Goal: Task Accomplishment & Management: Manage account settings

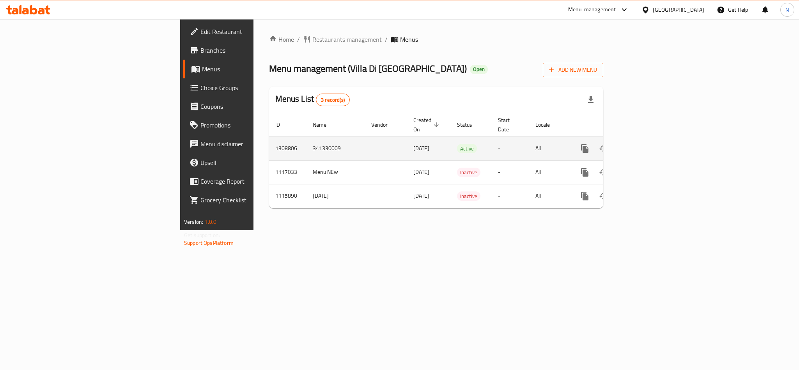
click at [645, 145] on icon "enhanced table" at bounding box center [641, 148] width 7 height 7
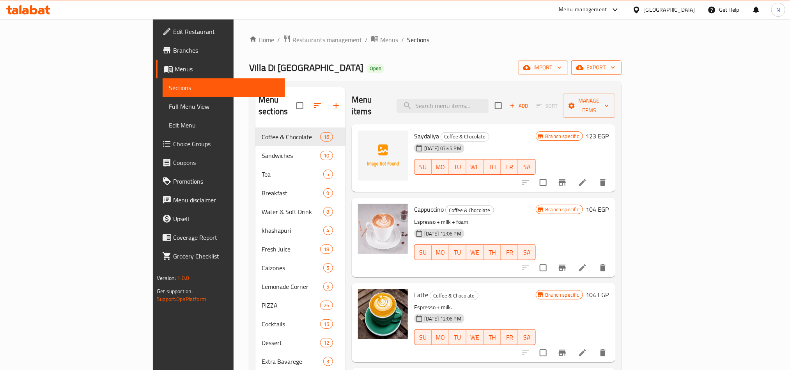
click at [616, 71] on span "export" at bounding box center [597, 68] width 38 height 10
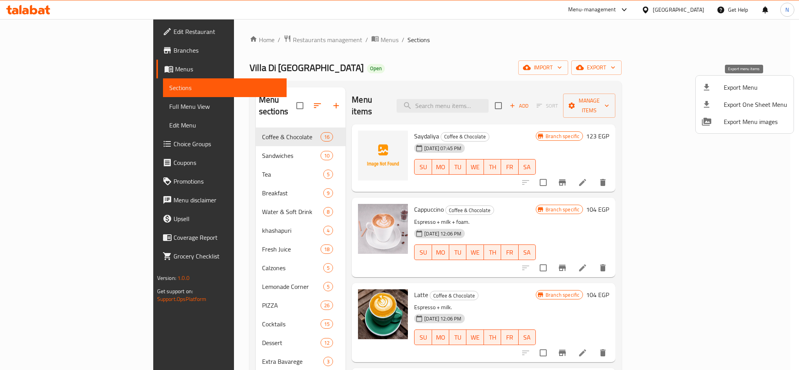
click at [741, 83] on span "Export Menu" at bounding box center [756, 87] width 64 height 9
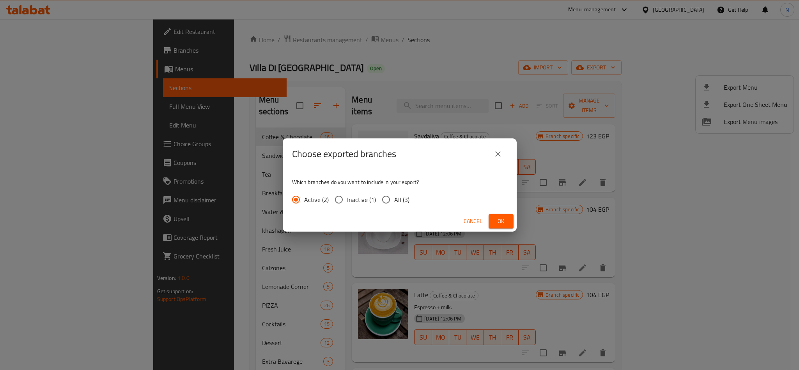
click at [383, 205] on input "All (3)" at bounding box center [386, 200] width 16 height 16
radio input "true"
click at [499, 225] on span "Ok" at bounding box center [501, 222] width 12 height 10
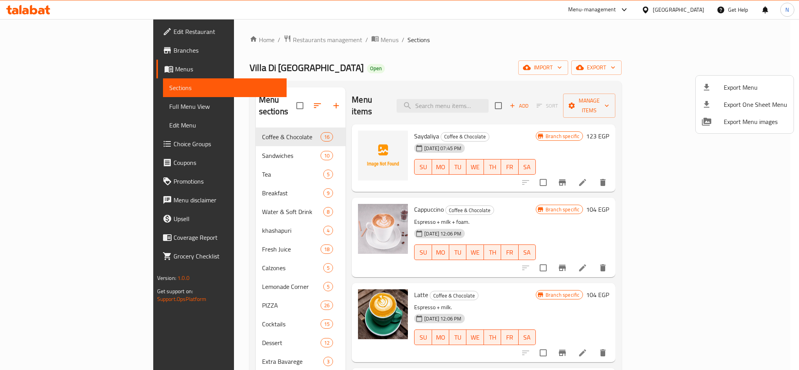
click at [524, 92] on div at bounding box center [399, 185] width 799 height 370
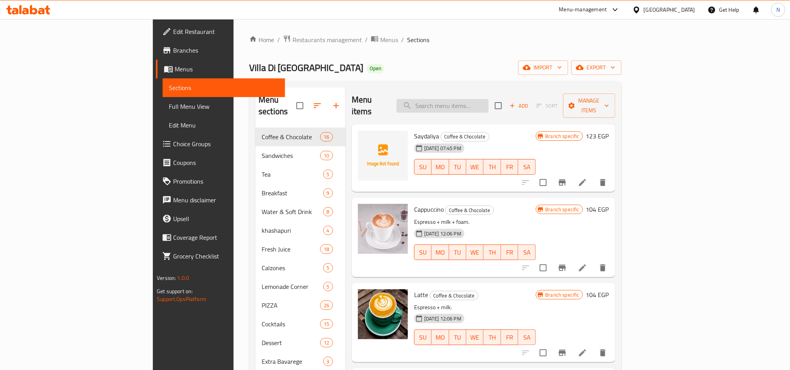
drag, startPoint x: 522, startPoint y: 93, endPoint x: 501, endPoint y: 105, distance: 24.1
click at [489, 100] on input "search" at bounding box center [443, 106] width 92 height 14
paste input "Carbonara Pasta"
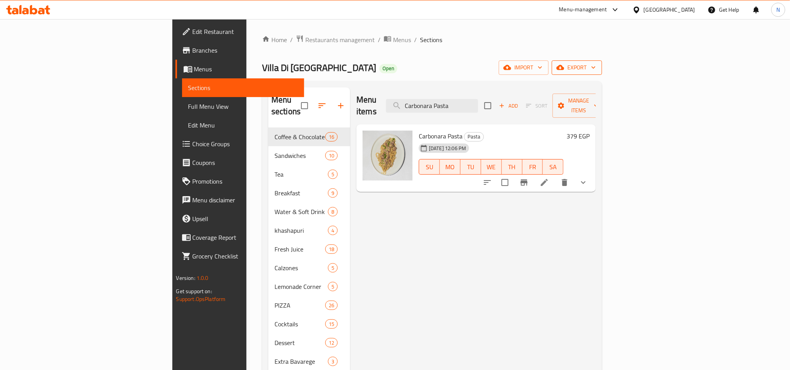
type input "Carbonara Pasta"
click at [596, 67] on span "export" at bounding box center [577, 68] width 38 height 10
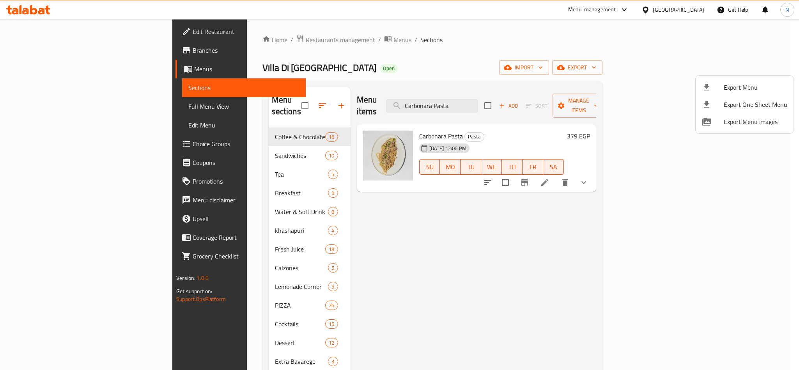
click at [736, 83] on span "Export Menu" at bounding box center [756, 87] width 64 height 9
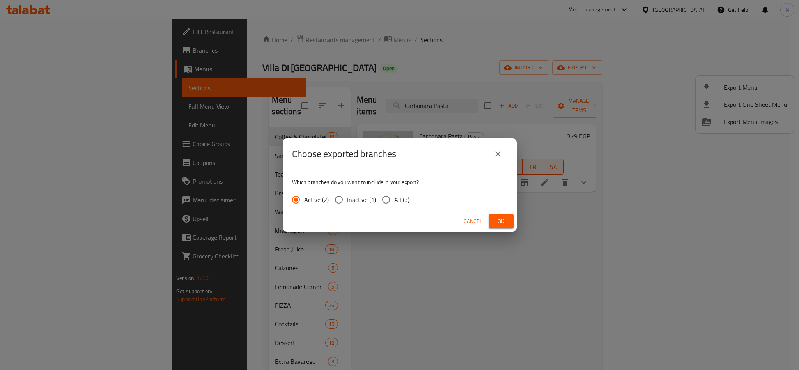
drag, startPoint x: 383, startPoint y: 206, endPoint x: 401, endPoint y: 211, distance: 18.5
click at [383, 206] on input "All (3)" at bounding box center [386, 200] width 16 height 16
radio input "true"
click at [502, 220] on span "Ok" at bounding box center [501, 222] width 12 height 10
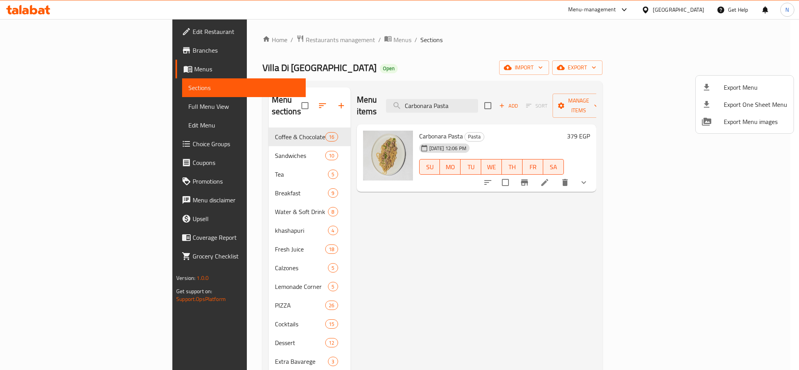
click at [717, 175] on div at bounding box center [399, 185] width 799 height 370
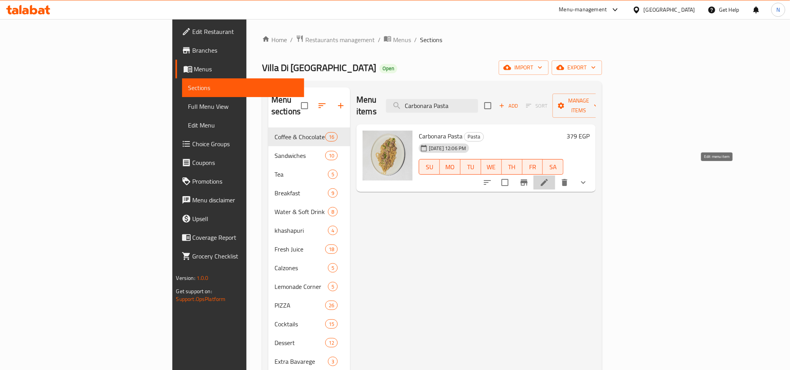
click at [549, 178] on icon at bounding box center [544, 182] width 9 height 9
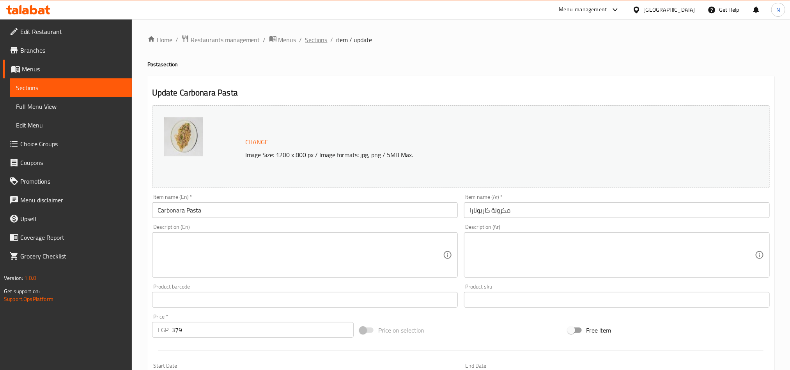
click at [311, 45] on div "Home / Restaurants management / Menus / Sections / item / update Pasta section …" at bounding box center [460, 297] width 627 height 525
drag, startPoint x: 311, startPoint y: 44, endPoint x: 314, endPoint y: 48, distance: 4.4
click at [312, 44] on span "Sections" at bounding box center [317, 39] width 22 height 9
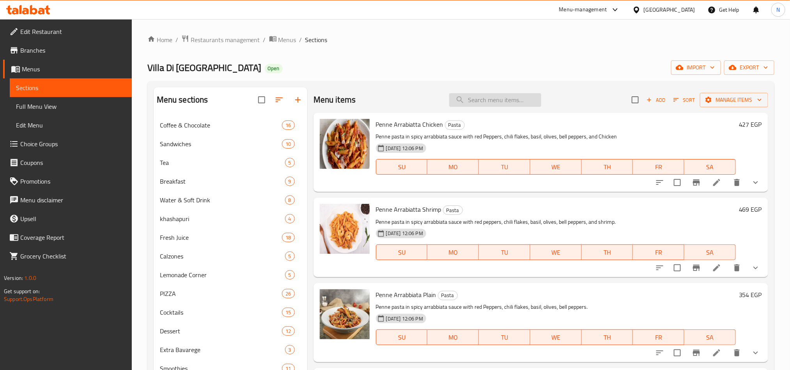
click at [485, 102] on input "search" at bounding box center [495, 100] width 92 height 14
paste input "Carbonara Pasta"
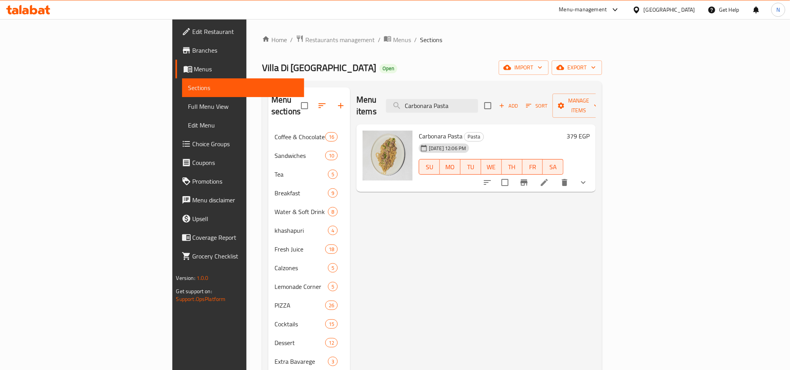
type input "Carbonara Pasta"
click at [548, 179] on icon at bounding box center [544, 182] width 7 height 7
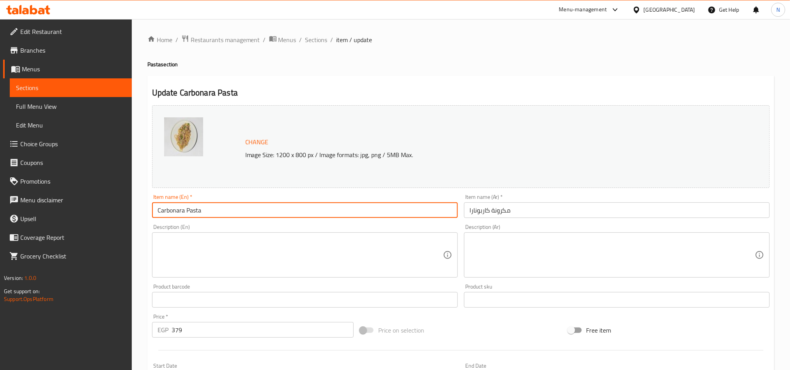
click at [212, 213] on input "Carbonara Pasta" at bounding box center [305, 211] width 306 height 16
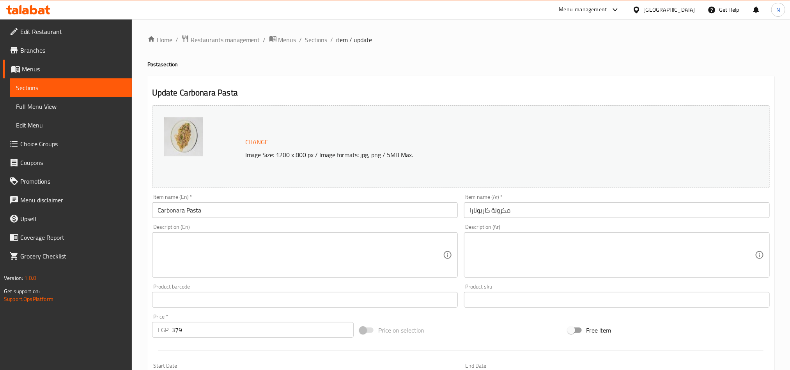
click at [237, 212] on input "Carbonara Pasta" at bounding box center [305, 211] width 306 height 16
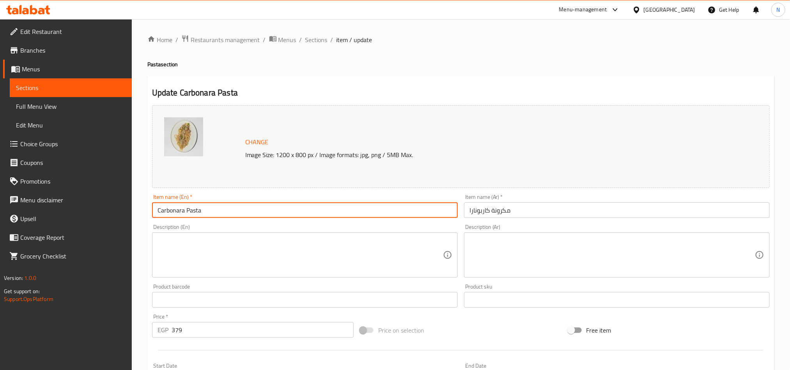
click at [237, 212] on input "Carbonara Pasta" at bounding box center [305, 211] width 306 height 16
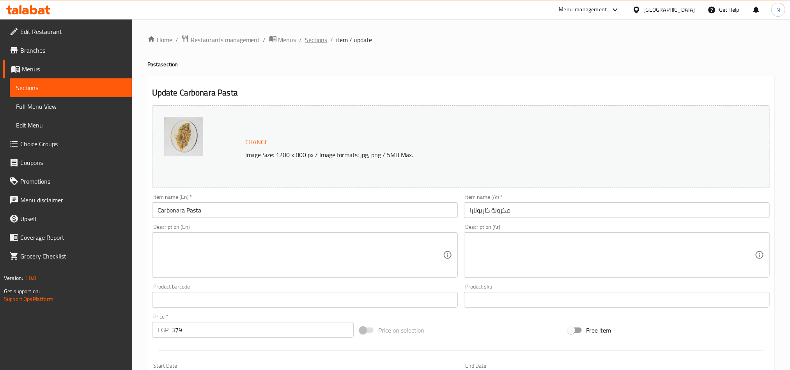
click at [314, 43] on span "Sections" at bounding box center [317, 39] width 22 height 9
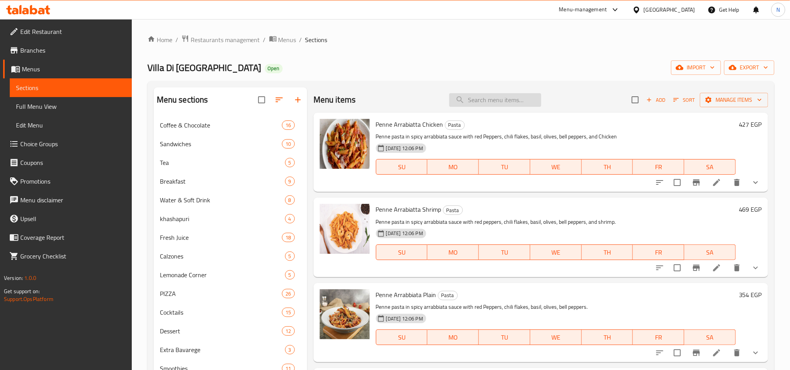
click at [510, 98] on input "search" at bounding box center [495, 100] width 92 height 14
paste input "Carbonara Pasta"
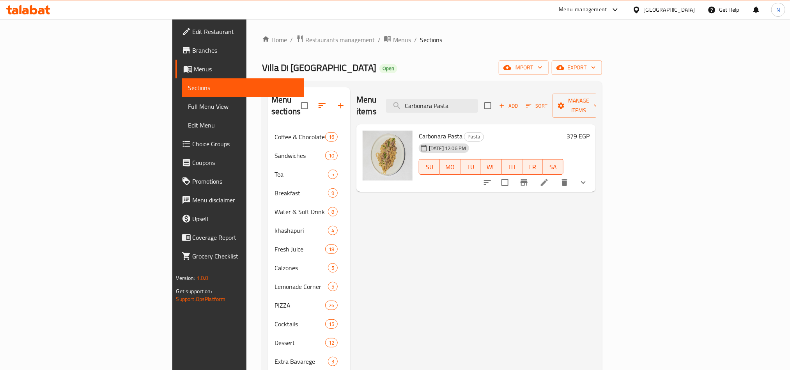
type input "Carbonara Pasta"
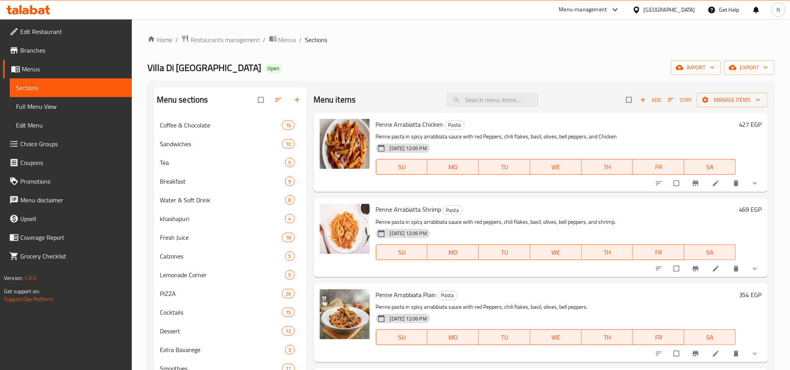
click at [480, 114] on div "Penne Arrabiatta Chicken Pasta Penne pasta in spicy arrabbiata sauce with red P…" at bounding box center [541, 152] width 455 height 79
click at [485, 105] on input "search" at bounding box center [493, 100] width 92 height 14
paste input "Carbonara Pasta"
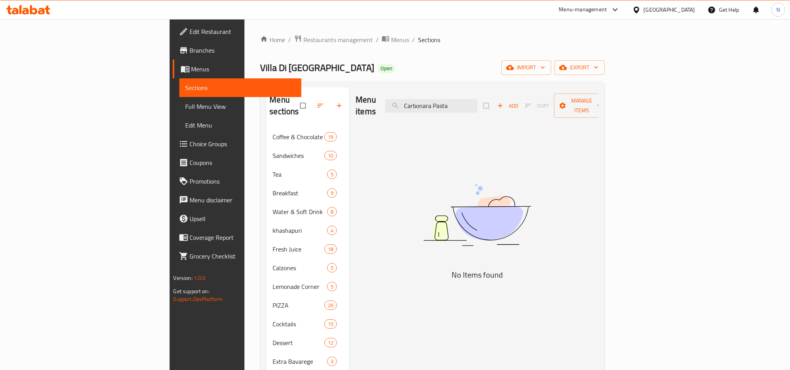
type input "Carbonara Pasta"
click at [599, 68] on span "export" at bounding box center [580, 68] width 38 height 10
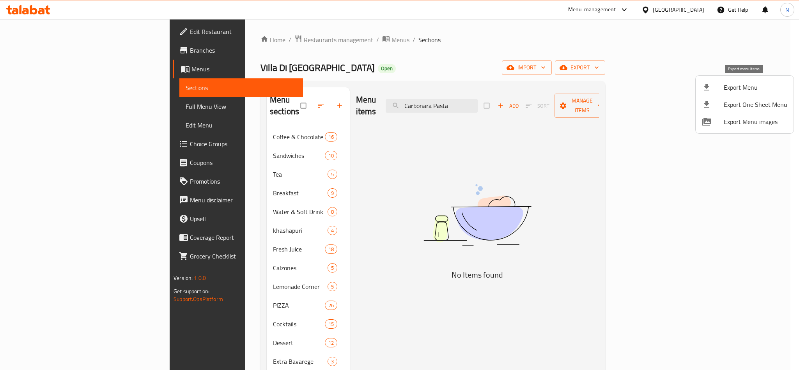
click at [748, 84] on span "Export Menu" at bounding box center [756, 87] width 64 height 9
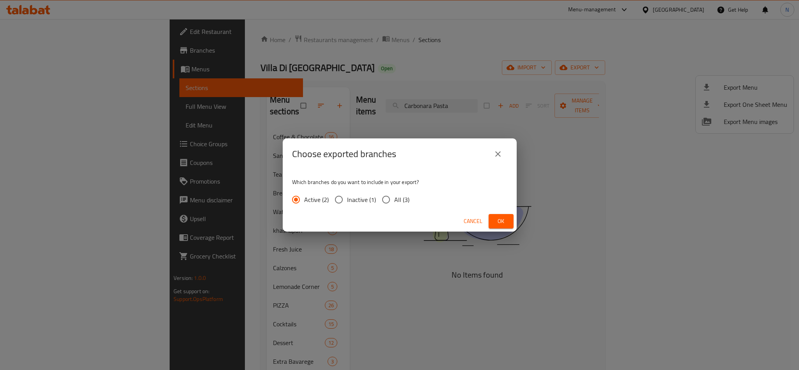
click at [396, 195] on span "All (3)" at bounding box center [401, 199] width 15 height 9
click at [394, 195] on input "All (3)" at bounding box center [386, 200] width 16 height 16
radio input "true"
drag, startPoint x: 508, startPoint y: 224, endPoint x: 457, endPoint y: 231, distance: 51.6
click at [507, 224] on button "Ok" at bounding box center [501, 221] width 25 height 14
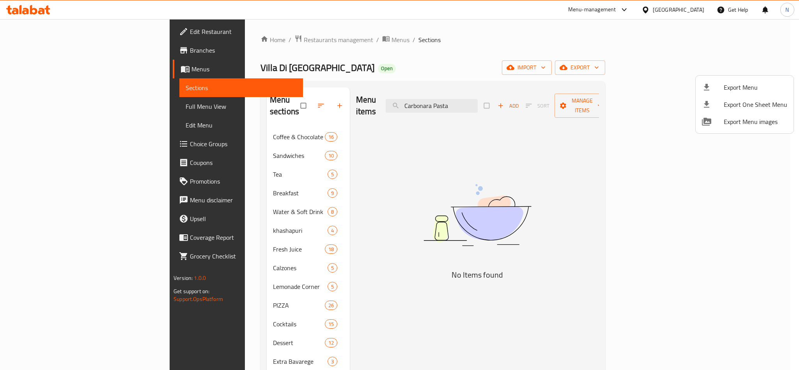
click at [691, 10] on div at bounding box center [399, 185] width 799 height 370
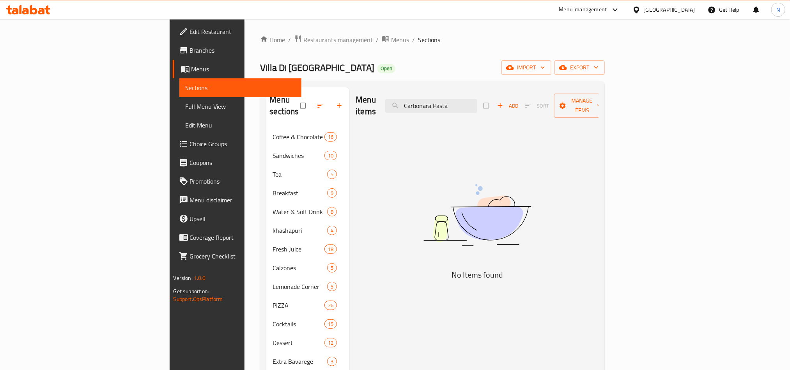
click at [691, 10] on div "[GEOGRAPHIC_DATA]" at bounding box center [670, 9] width 52 height 9
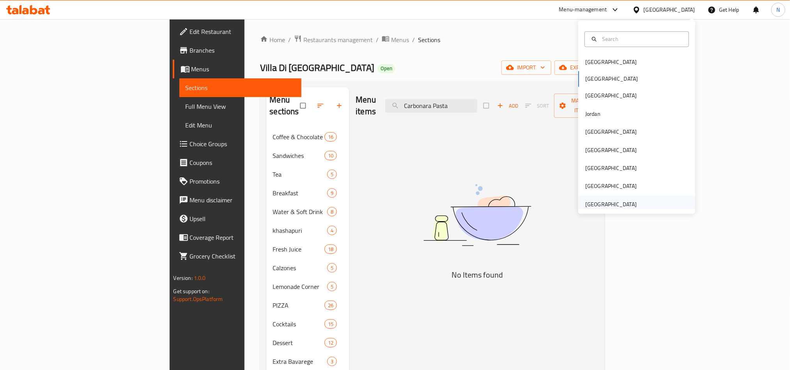
click at [619, 198] on div "United Arab Emirates" at bounding box center [611, 204] width 64 height 18
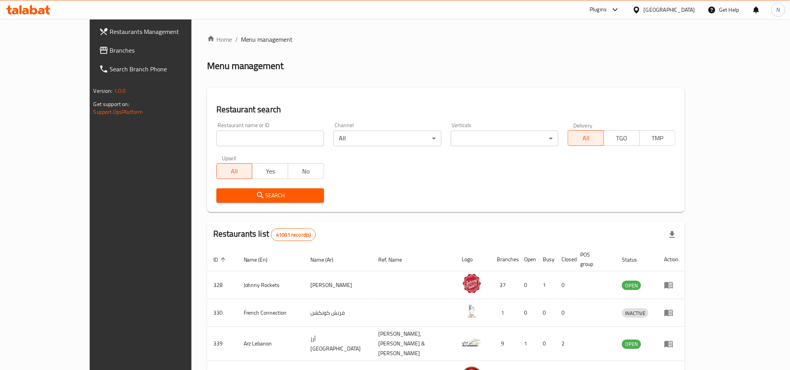
drag, startPoint x: 73, startPoint y: 46, endPoint x: 78, endPoint y: 47, distance: 5.3
click at [110, 46] on span "Branches" at bounding box center [162, 50] width 105 height 9
